Goal: Find specific page/section: Find specific page/section

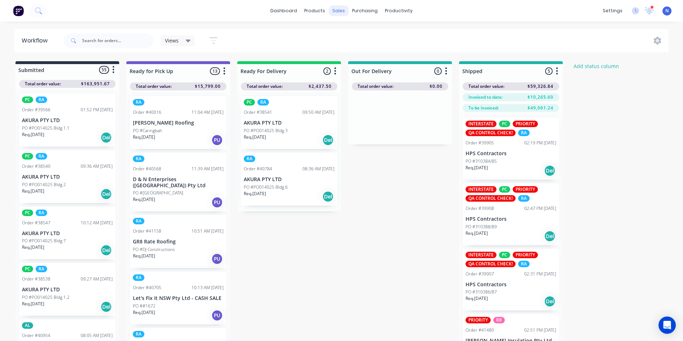
click at [335, 10] on div "sales" at bounding box center [339, 10] width 20 height 11
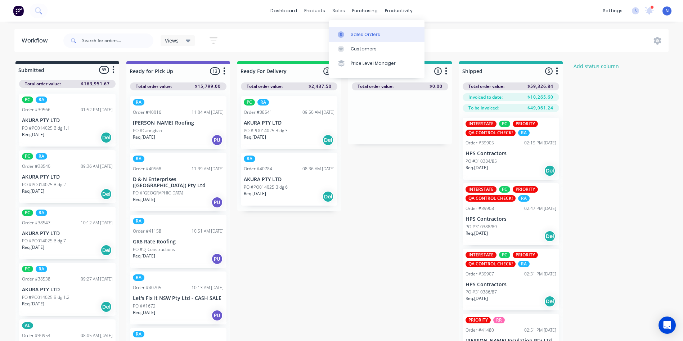
click at [352, 35] on div "Sales Orders" at bounding box center [366, 34] width 30 height 6
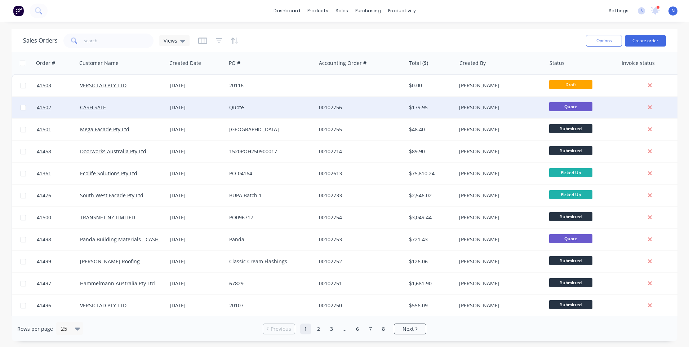
click at [281, 111] on div "Quote" at bounding box center [269, 107] width 80 height 7
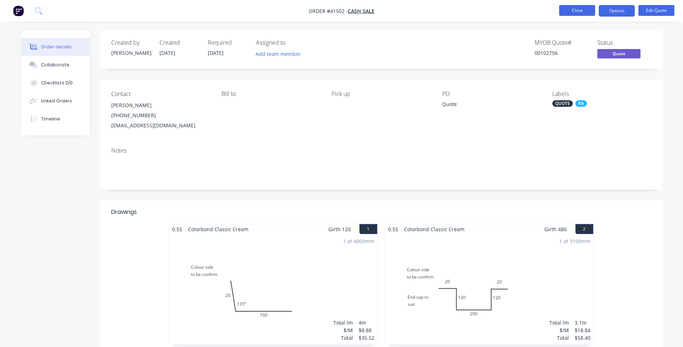
click at [576, 8] on button "Close" at bounding box center [577, 10] width 36 height 11
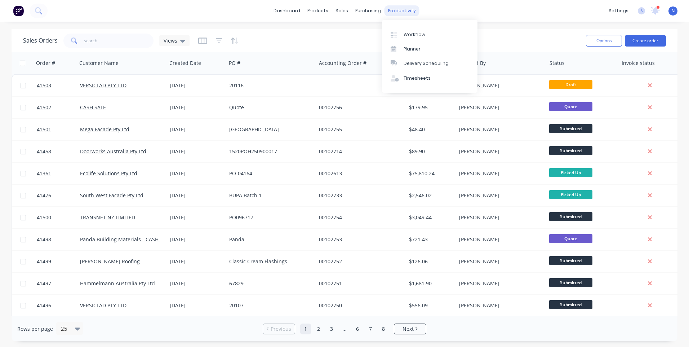
click at [405, 6] on div "productivity" at bounding box center [401, 10] width 35 height 11
click at [414, 32] on div "Workflow" at bounding box center [414, 34] width 22 height 6
